Goal: Navigation & Orientation: Find specific page/section

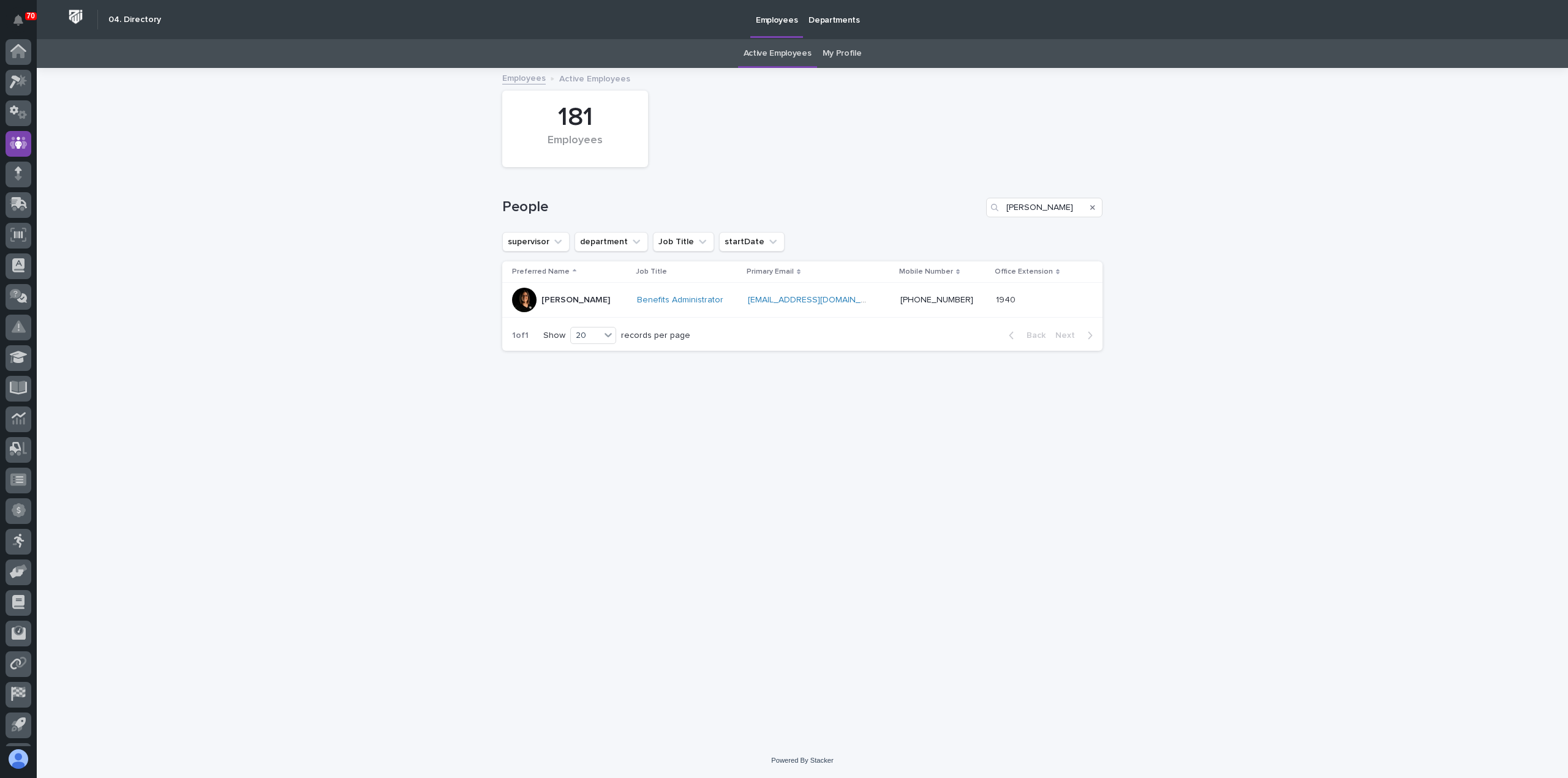
scroll to position [27, 0]
click at [16, 47] on div at bounding box center [18, 55] width 26 height 26
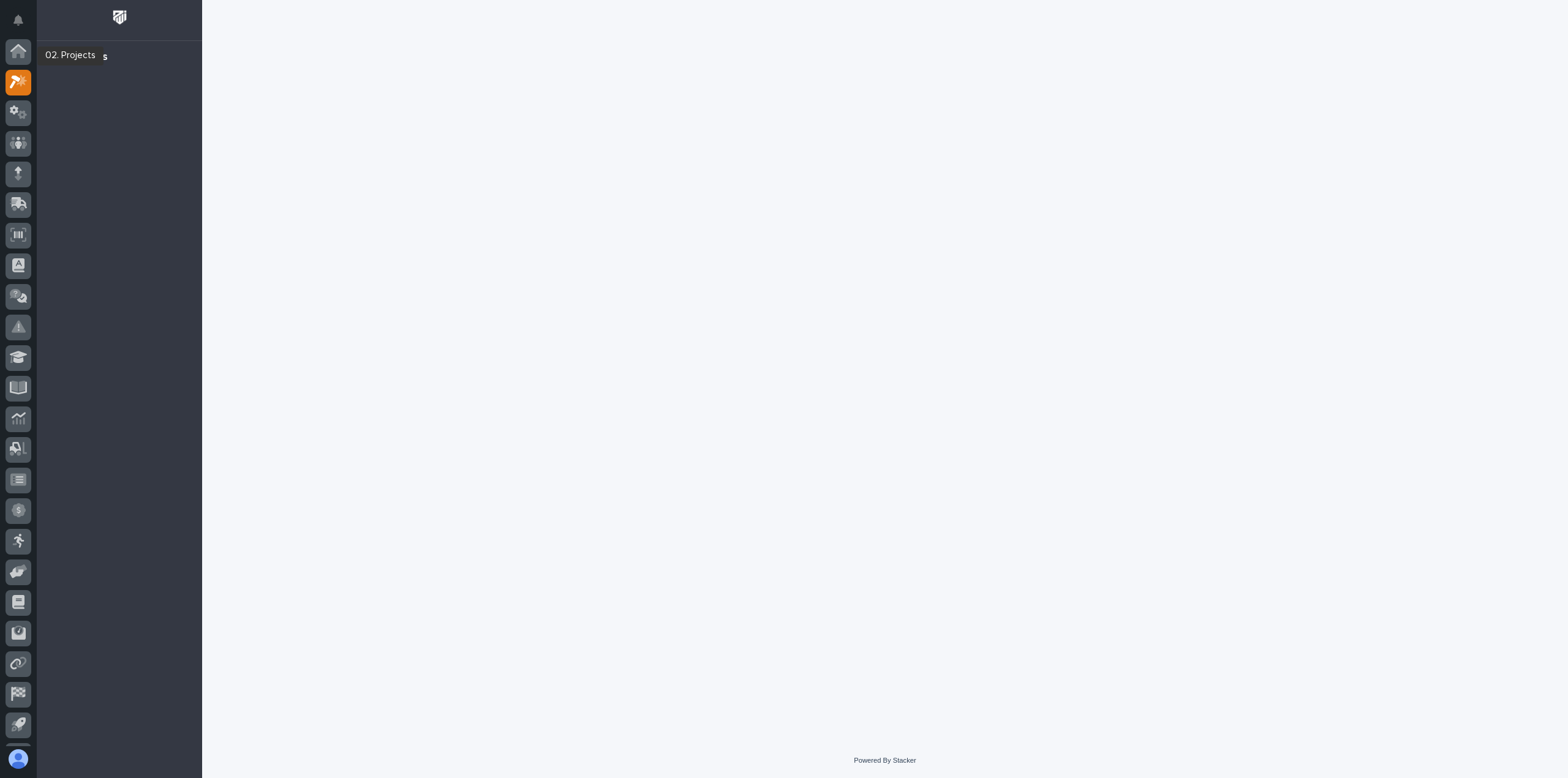
scroll to position [27, 0]
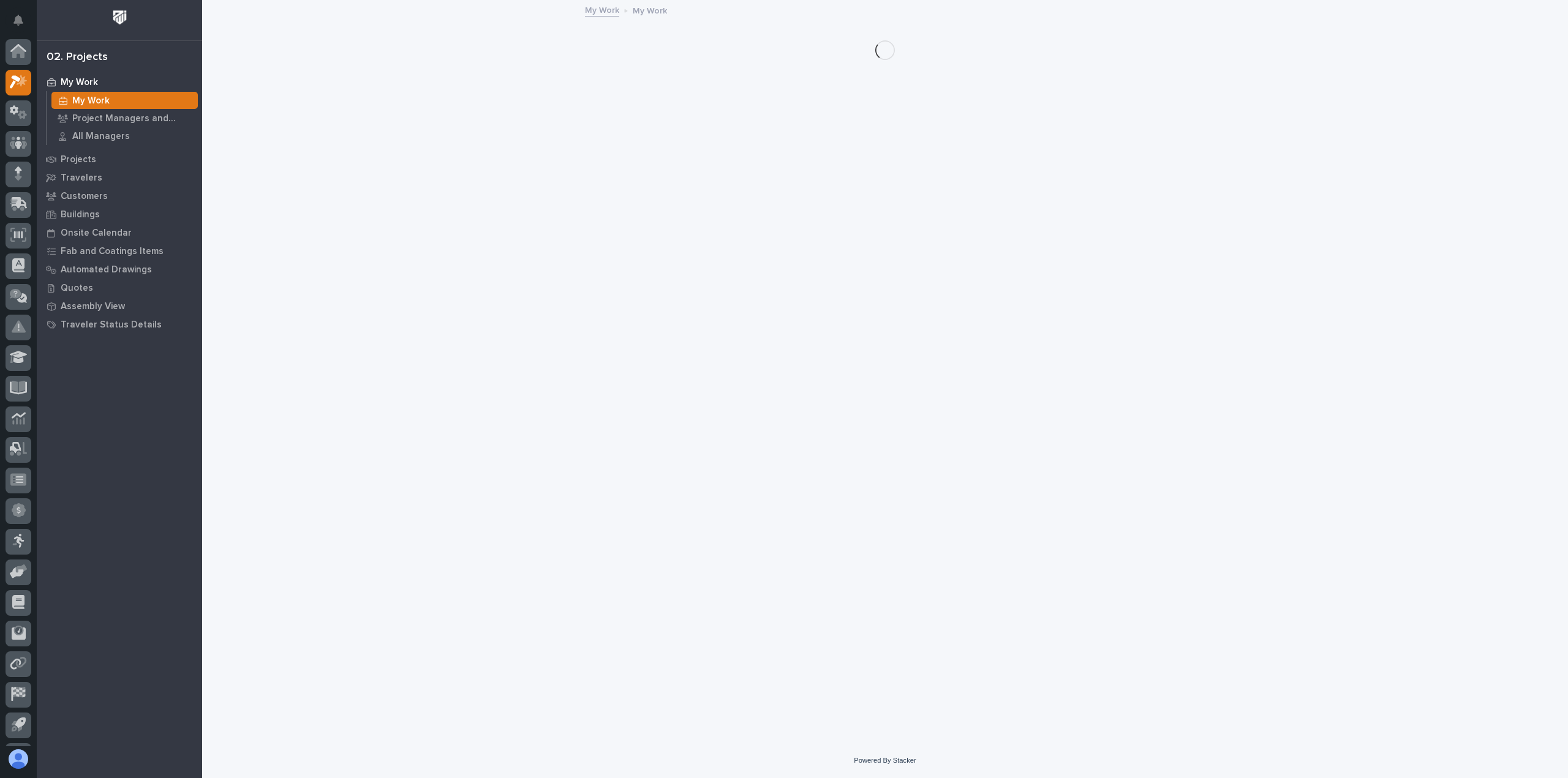
scroll to position [27, 0]
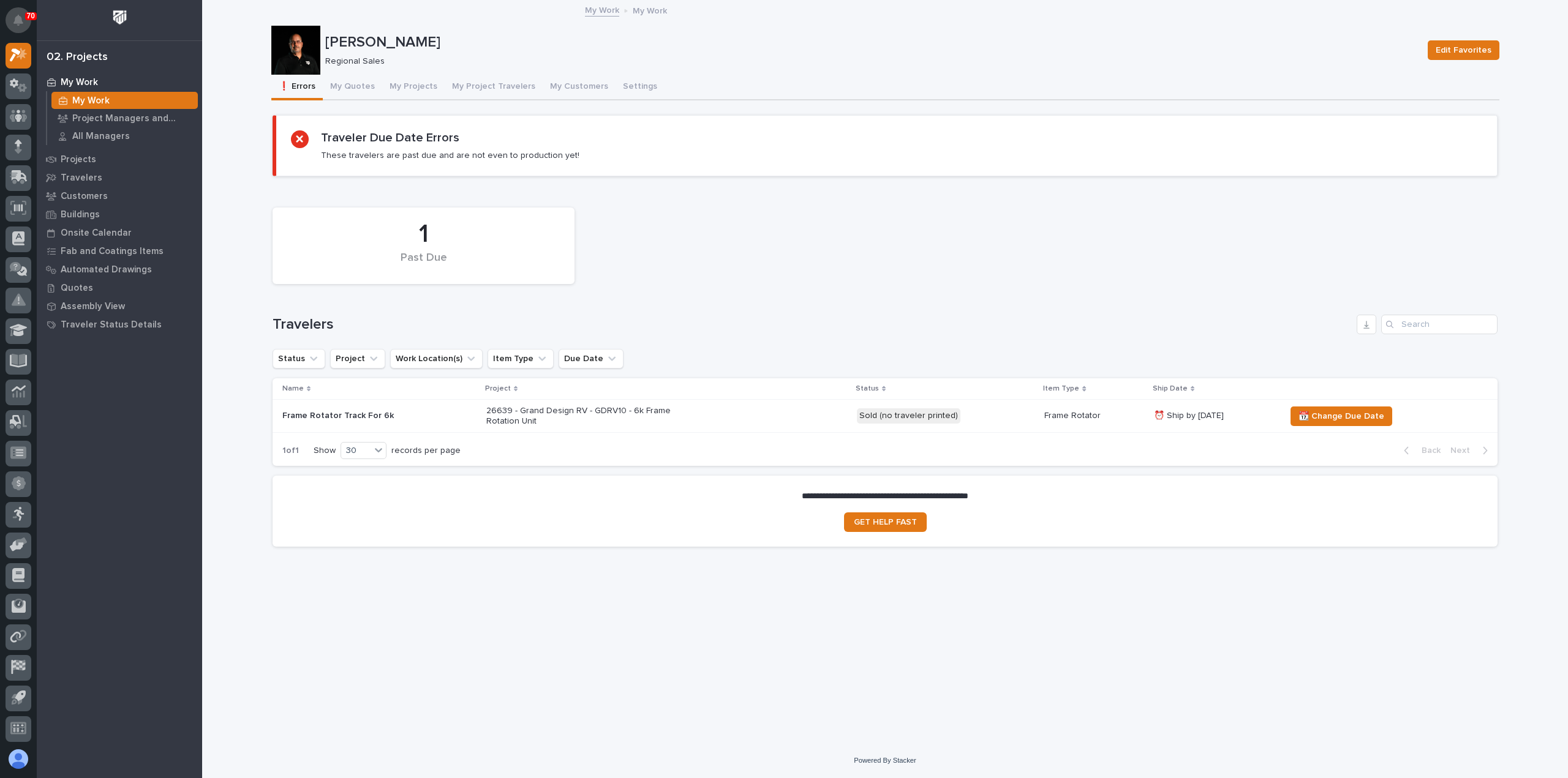
click at [21, 19] on icon "Notifications" at bounding box center [18, 20] width 10 height 11
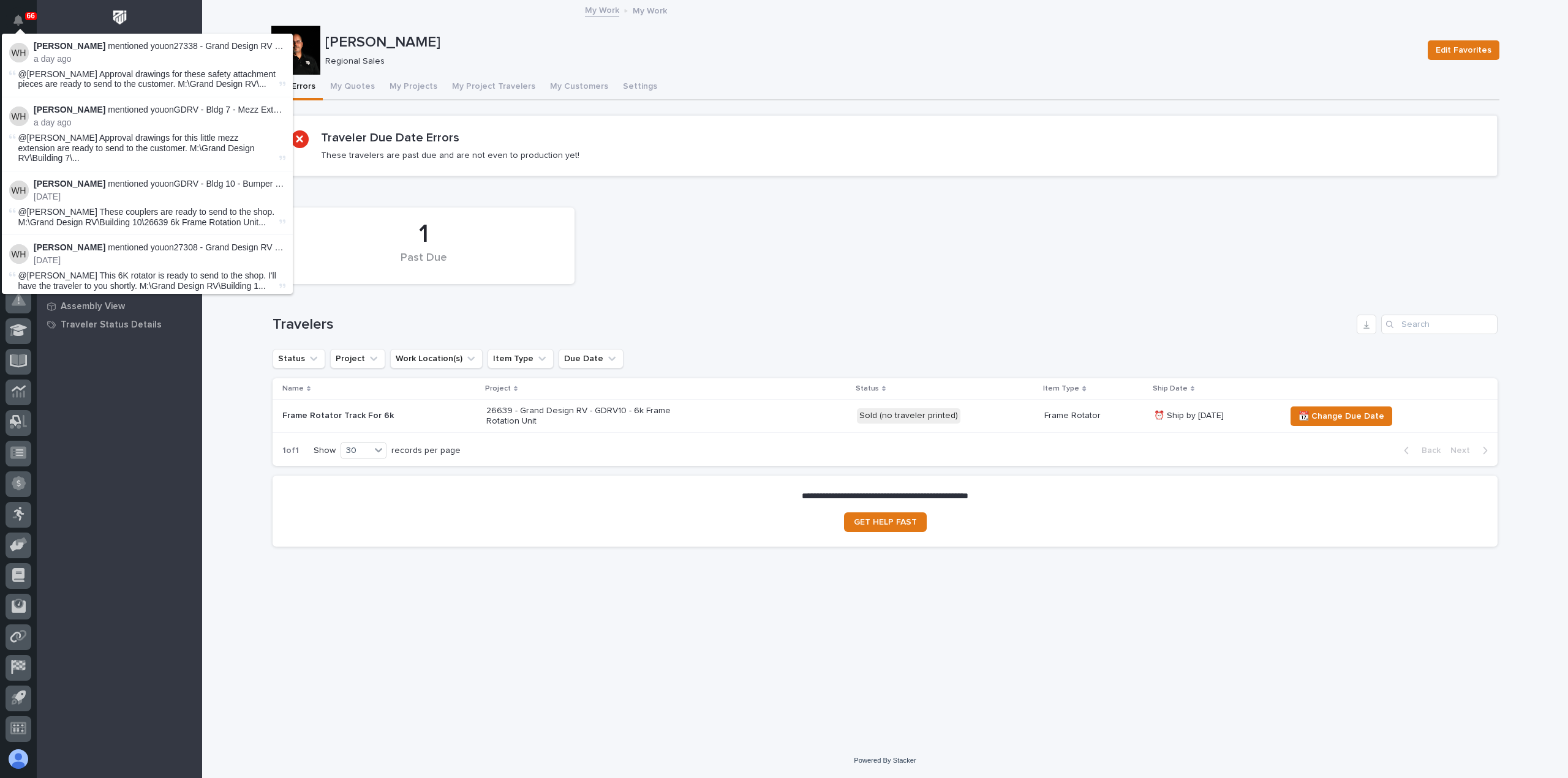
click at [75, 13] on div at bounding box center [120, 20] width 165 height 40
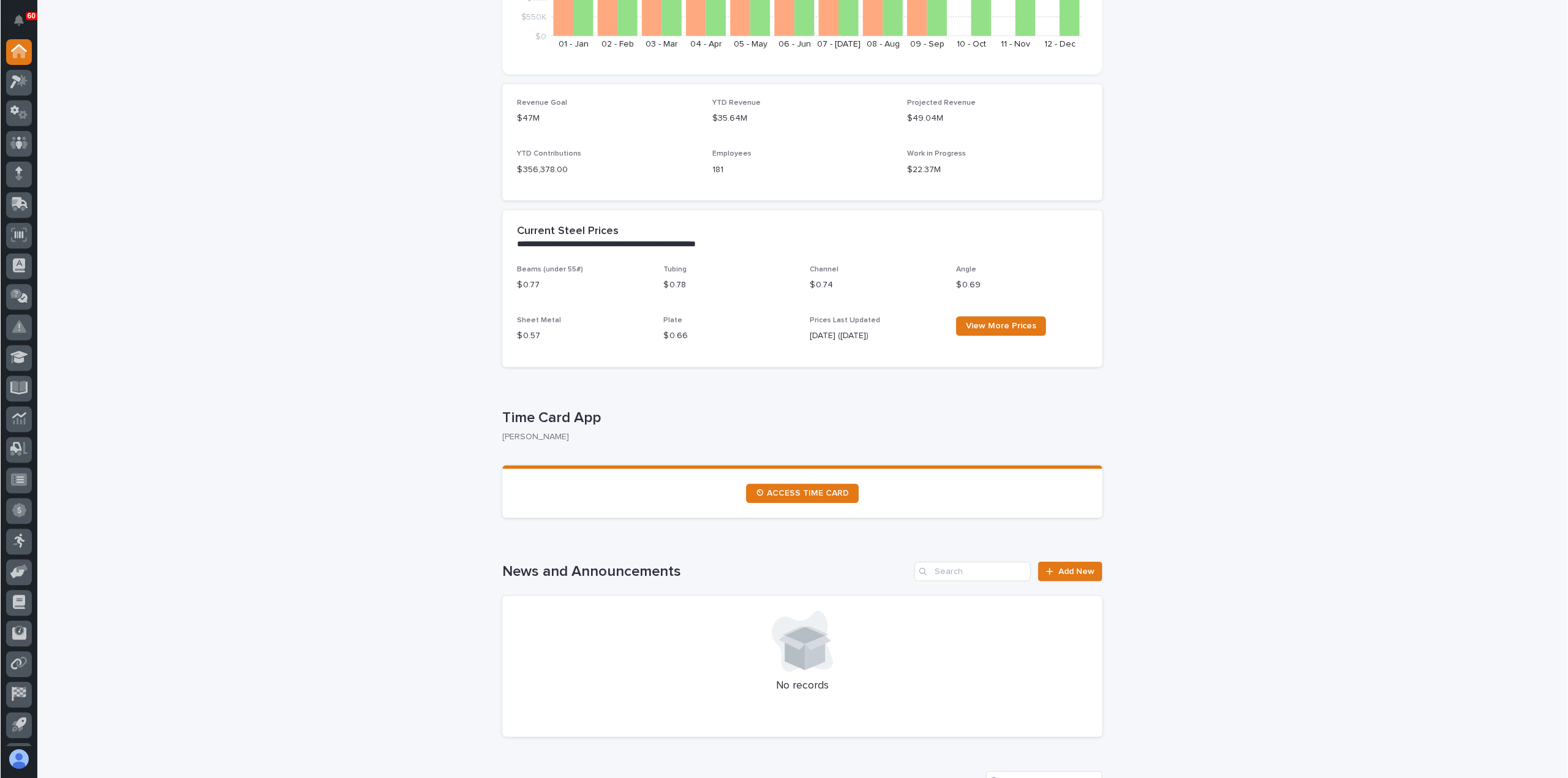
scroll to position [306, 0]
